Goal: Task Accomplishment & Management: Use online tool/utility

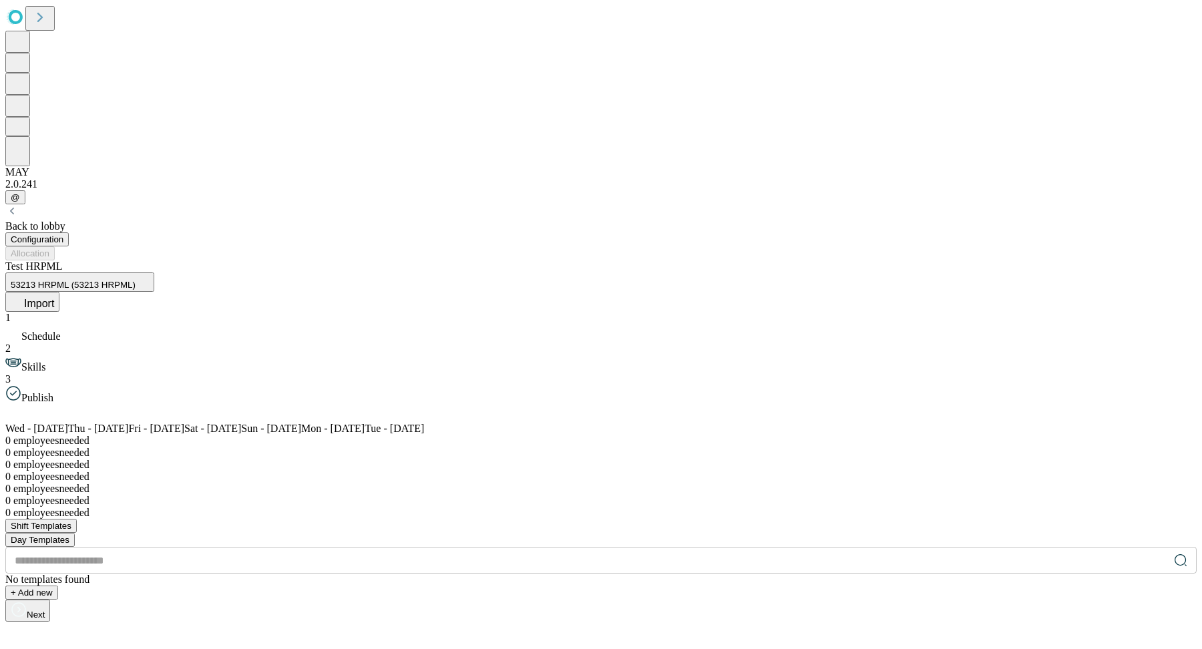
click at [59, 292] on button "Import" at bounding box center [32, 302] width 54 height 20
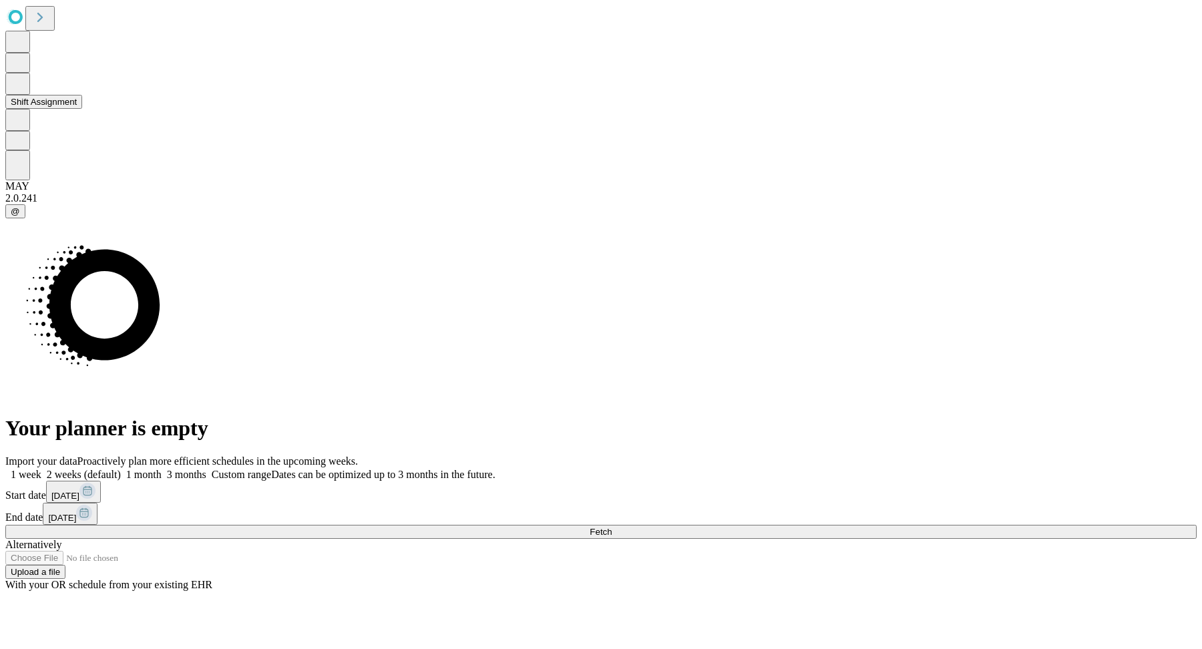
click at [25, 91] on icon at bounding box center [18, 83] width 14 height 16
click at [66, 109] on button "Shift Assignment" at bounding box center [43, 102] width 77 height 14
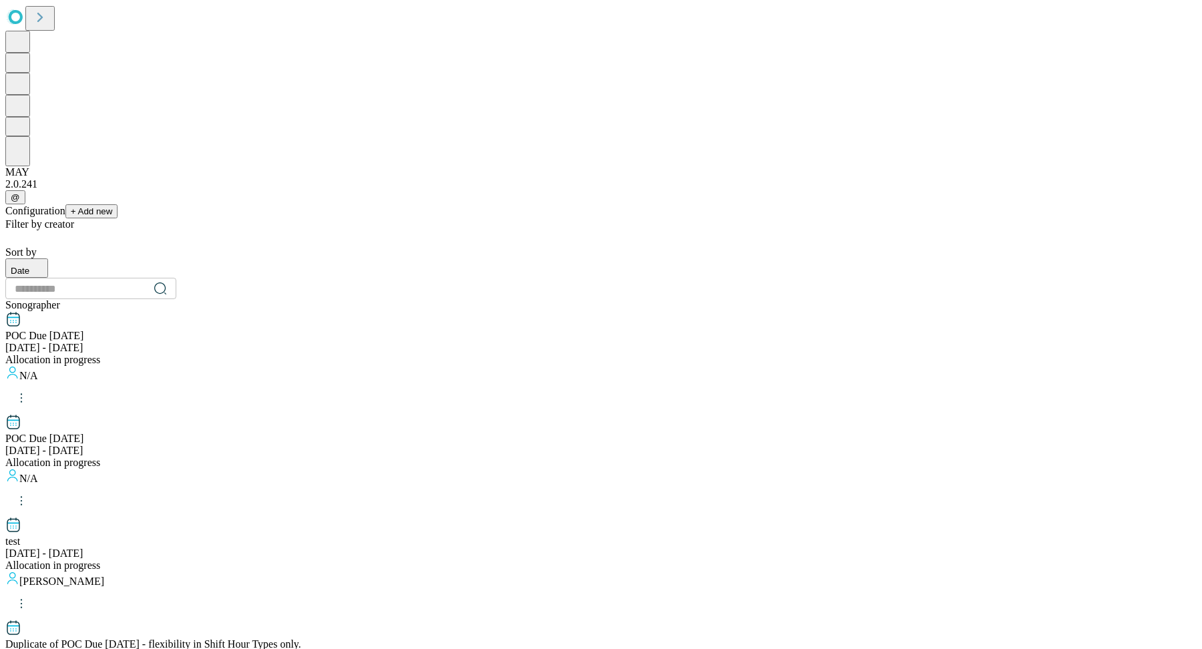
scroll to position [1269, 0]
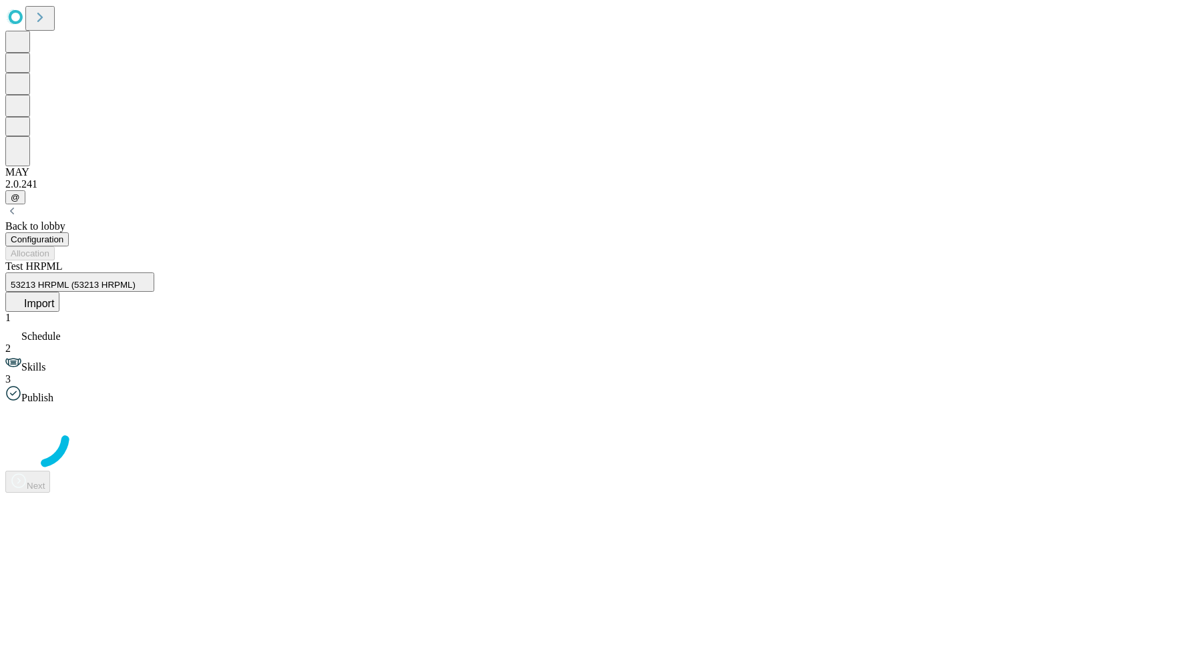
click at [24, 294] on icon at bounding box center [17, 300] width 13 height 13
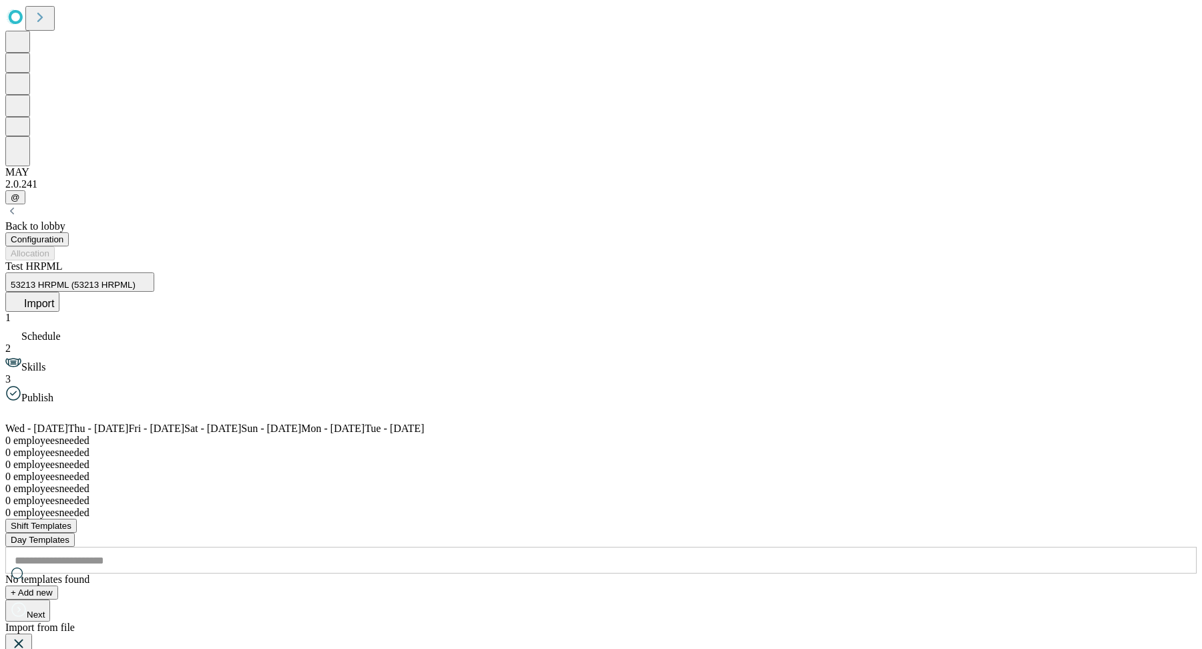
click at [23, 640] on icon at bounding box center [18, 644] width 9 height 9
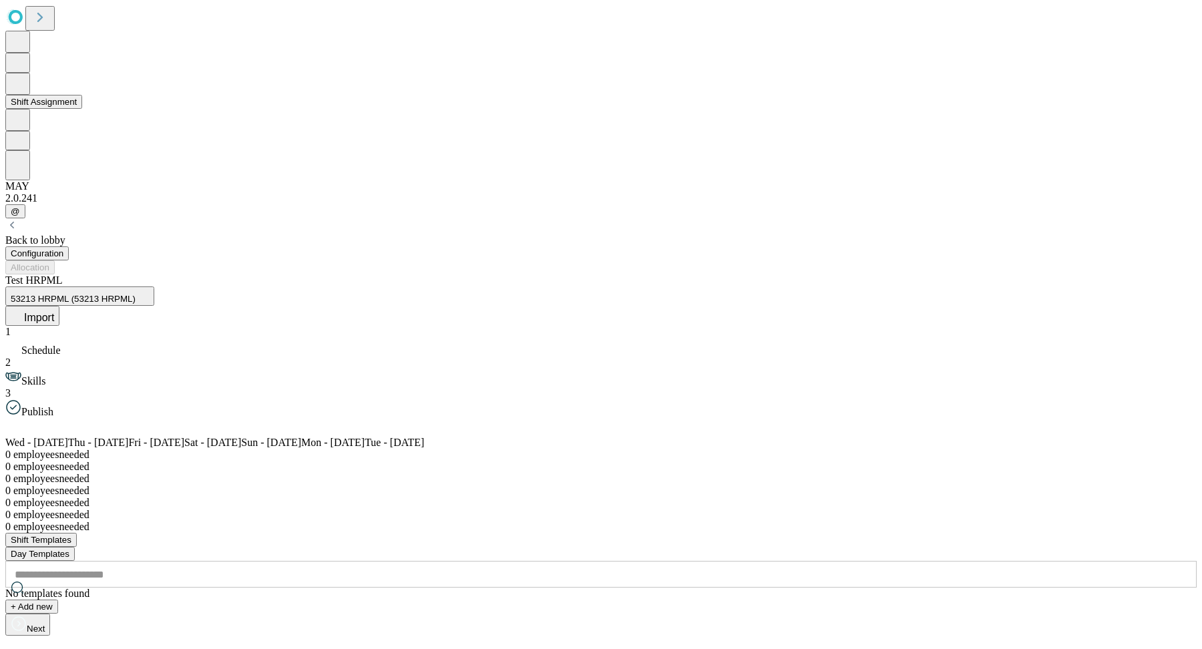
click at [82, 109] on button "Shift Assignment" at bounding box center [43, 102] width 77 height 14
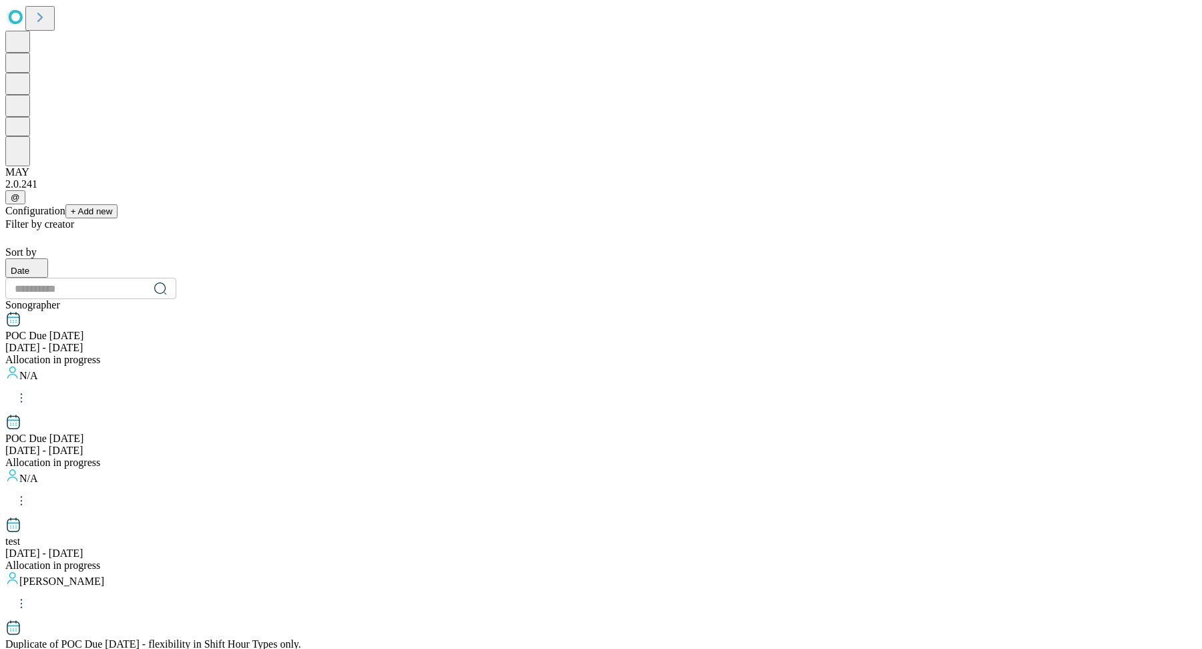
scroll to position [1269, 0]
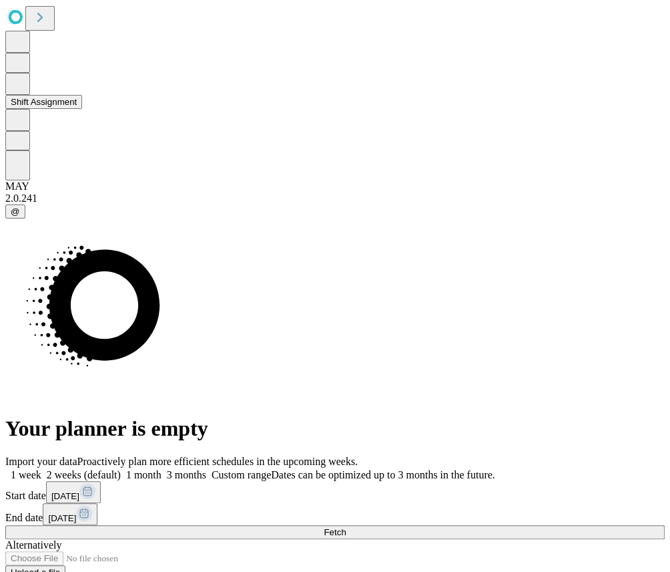
click at [82, 109] on button "Shift Assignment" at bounding box center [43, 102] width 77 height 14
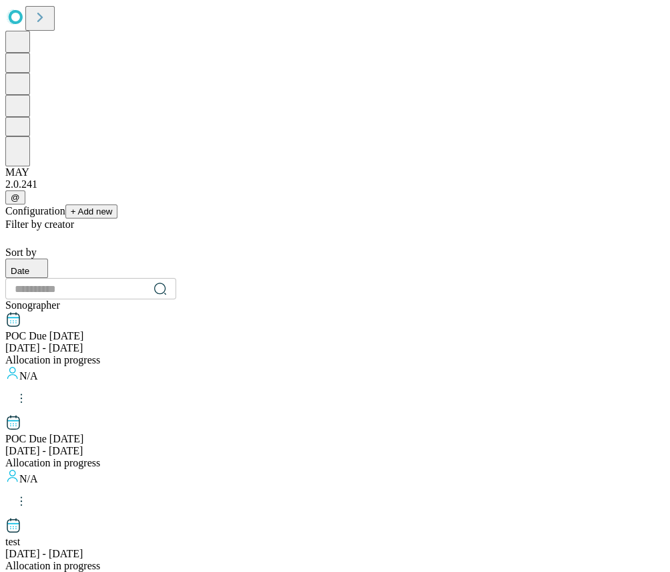
drag, startPoint x: 659, startPoint y: 109, endPoint x: 658, endPoint y: 122, distance: 12.8
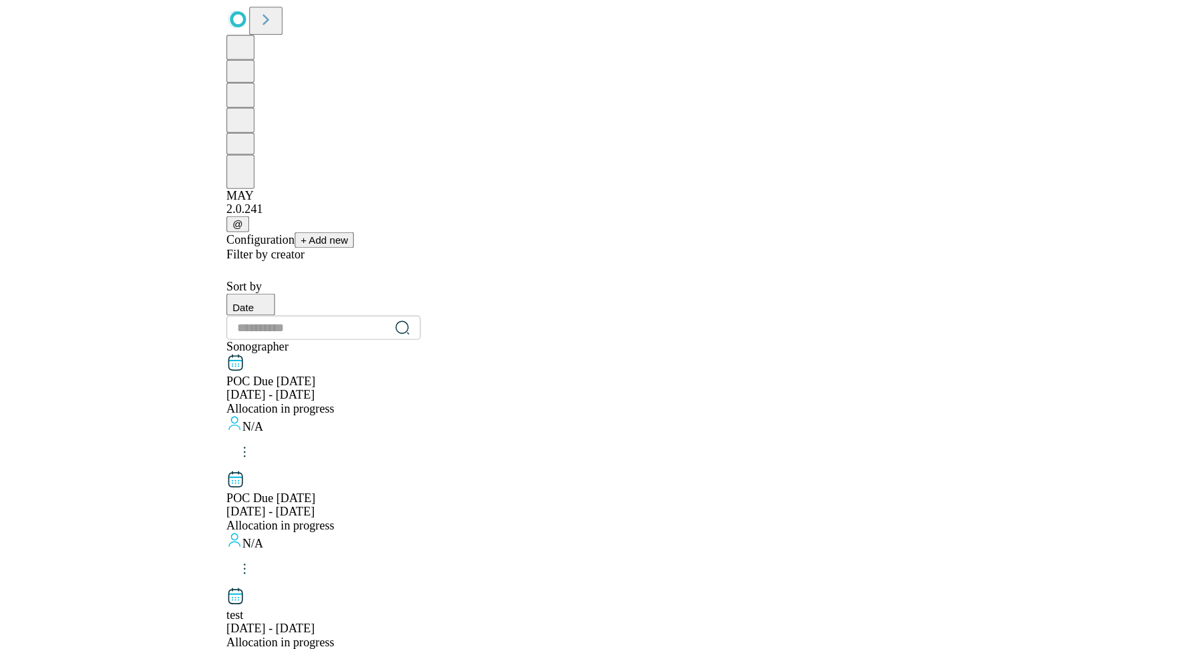
scroll to position [1359, 0]
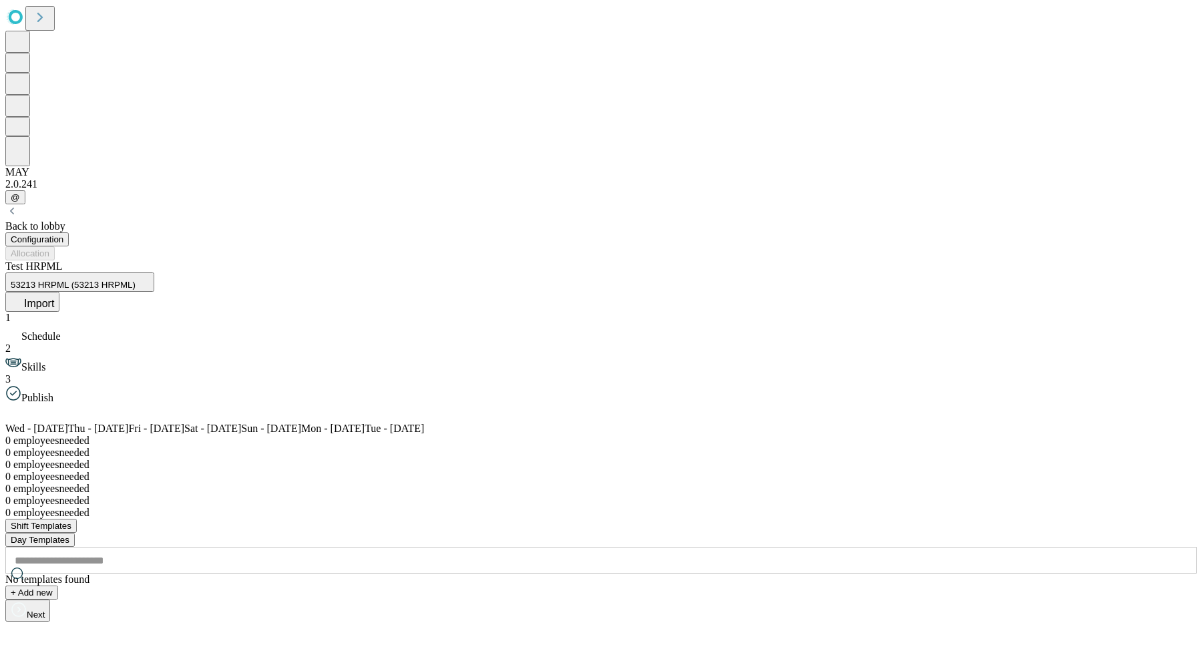
click at [670, 260] on div "Test HRPML 53213 HRPML (53213 HRPML) Import" at bounding box center [600, 285] width 1191 height 51
click at [54, 298] on span "Import" at bounding box center [39, 303] width 30 height 11
